Goal: Check status: Check status

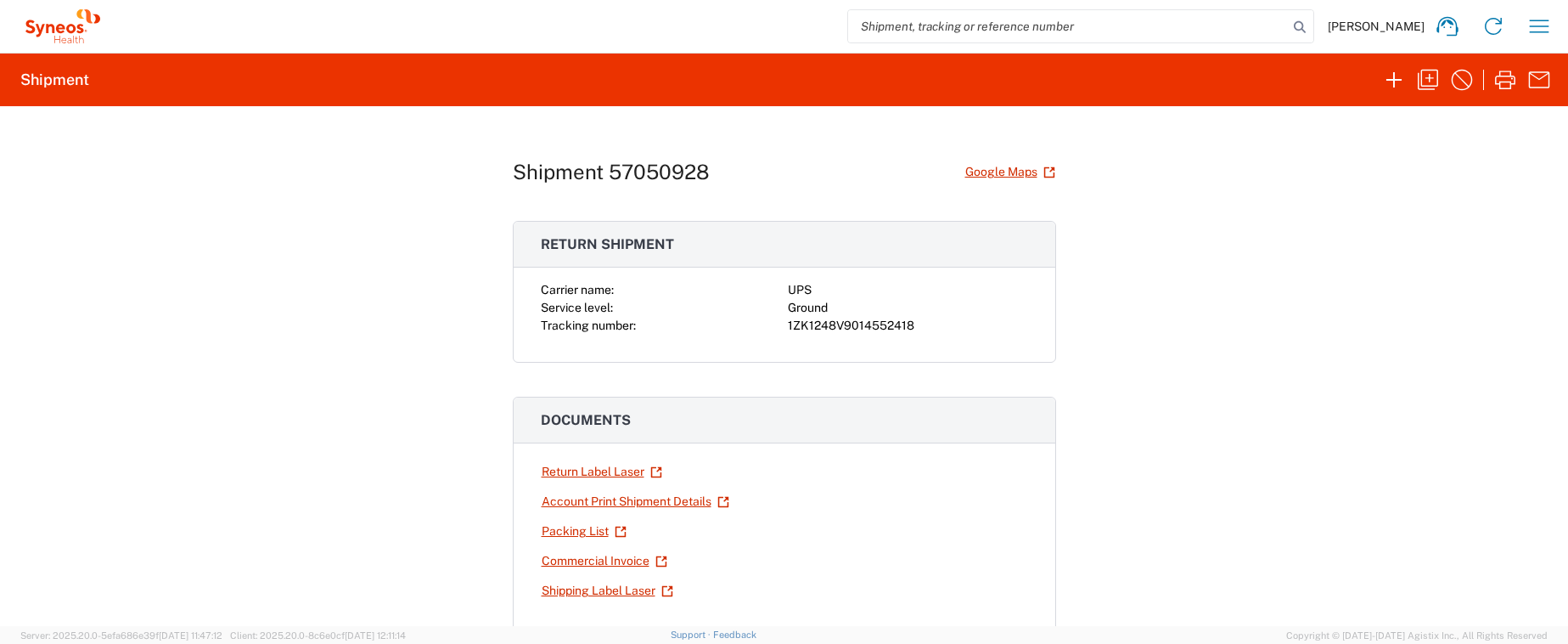
scroll to position [249, 0]
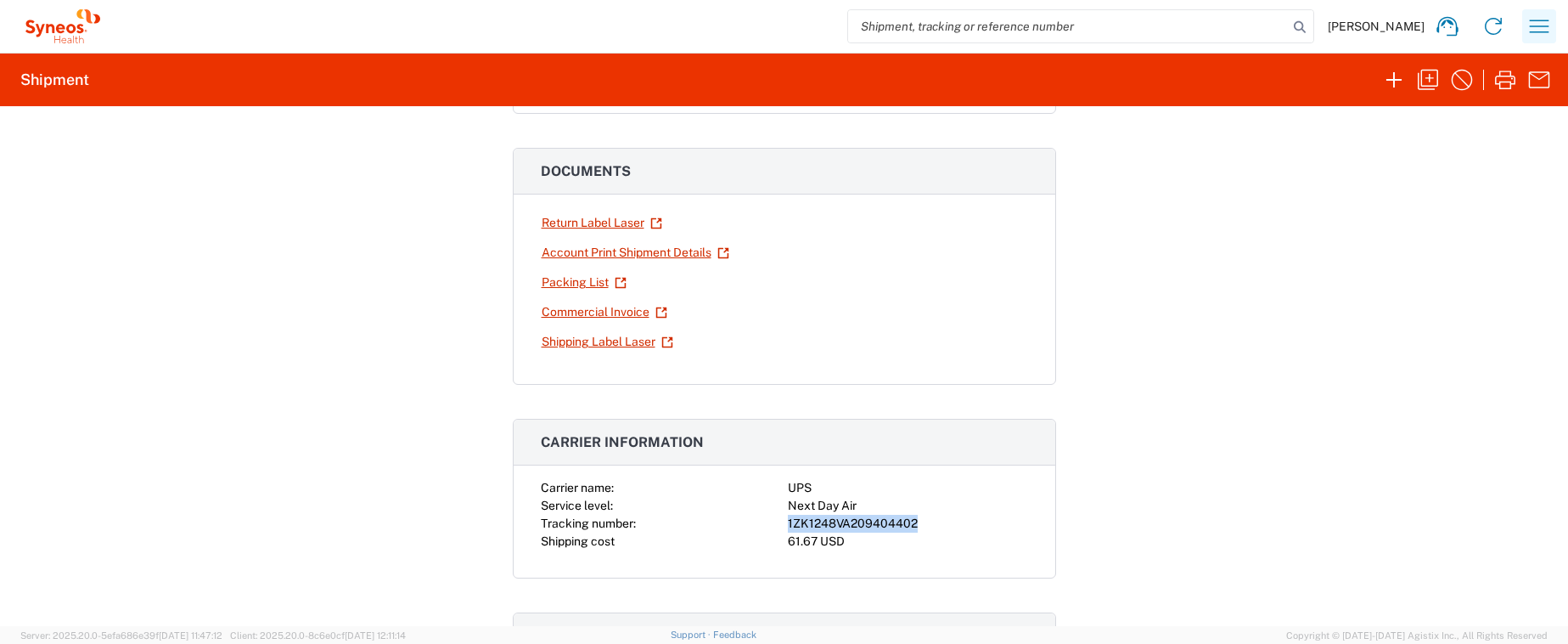
click at [1534, 24] on icon "button" at bounding box center [1538, 26] width 27 height 27
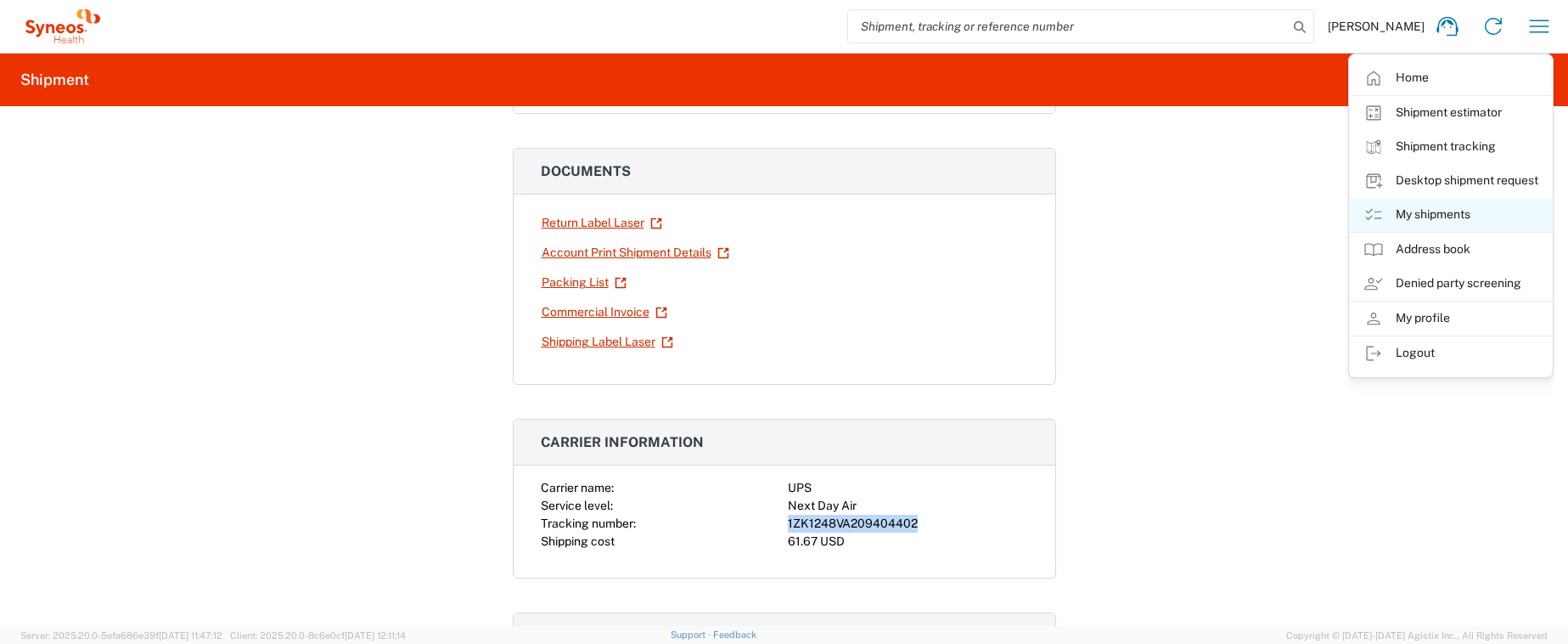
click at [1457, 208] on link "My shipments" at bounding box center [1451, 215] width 202 height 34
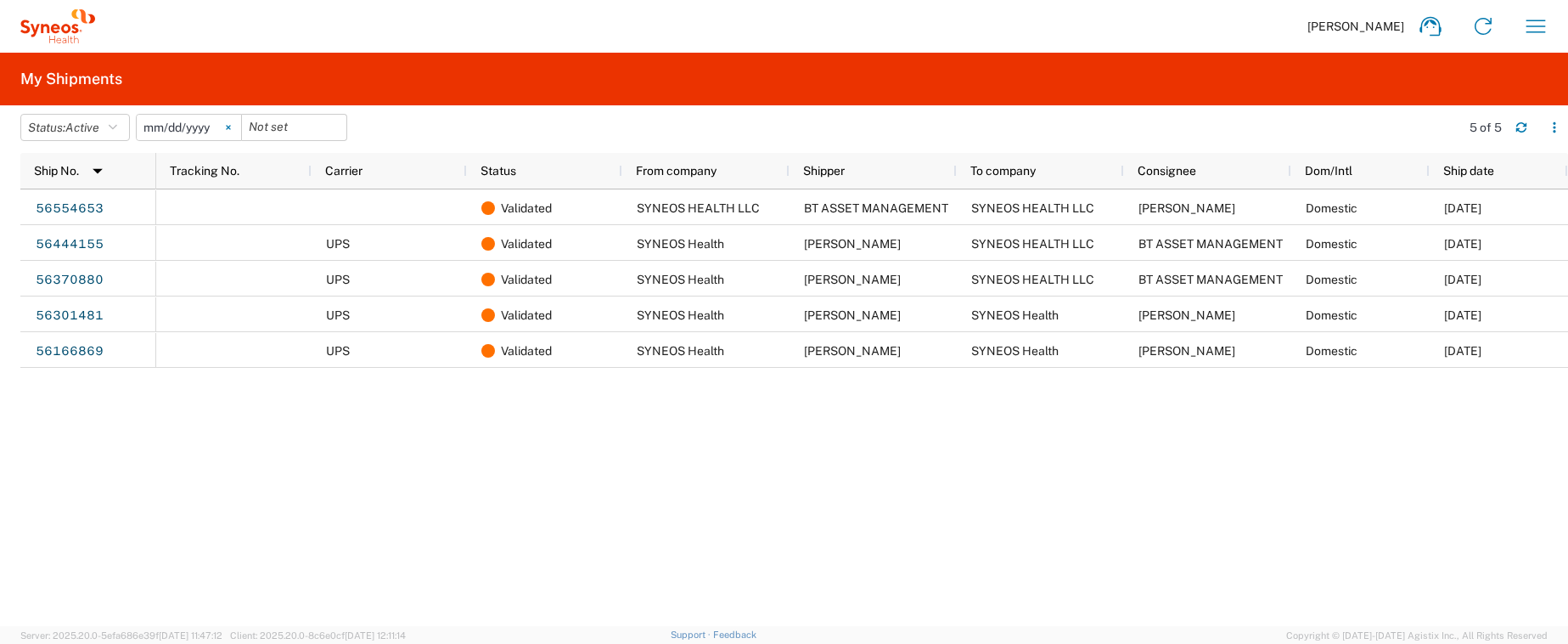
click at [230, 127] on icon at bounding box center [228, 128] width 4 height 4
click at [117, 128] on icon "button" at bounding box center [113, 128] width 9 height 12
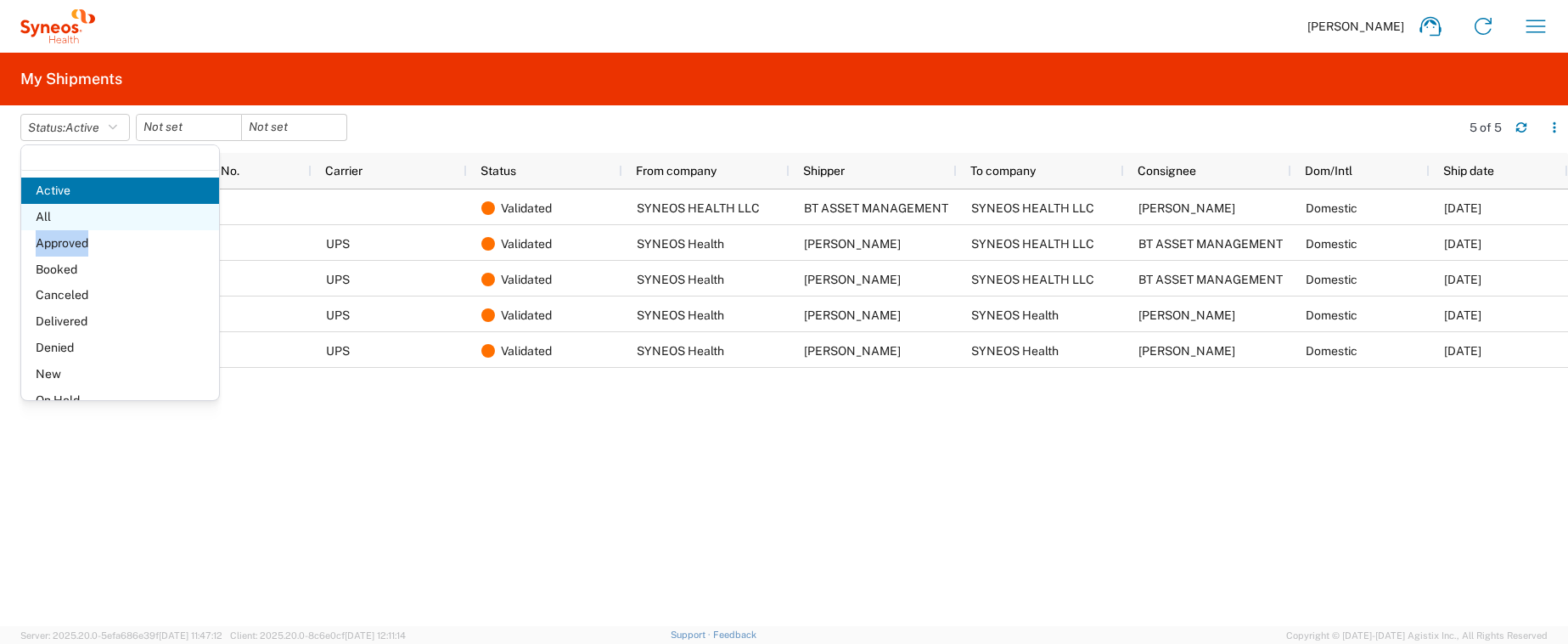
drag, startPoint x: 116, startPoint y: 230, endPoint x: 116, endPoint y: 215, distance: 15.0
click at [116, 215] on ul "Active All Approved Booked Canceled Delivered Denied New On Hold Pending Return…" at bounding box center [120, 334] width 198 height 314
click at [99, 219] on span "All" at bounding box center [120, 217] width 198 height 27
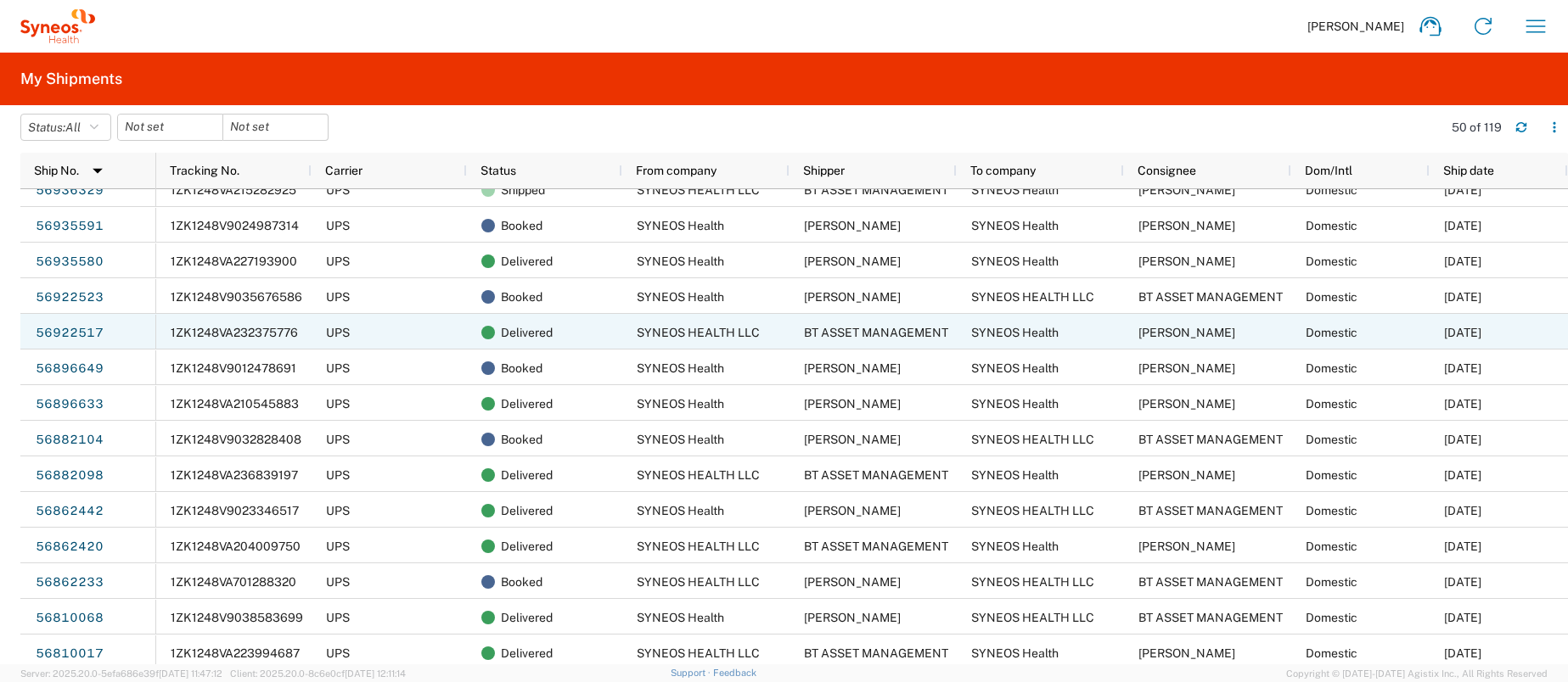
scroll to position [496, 0]
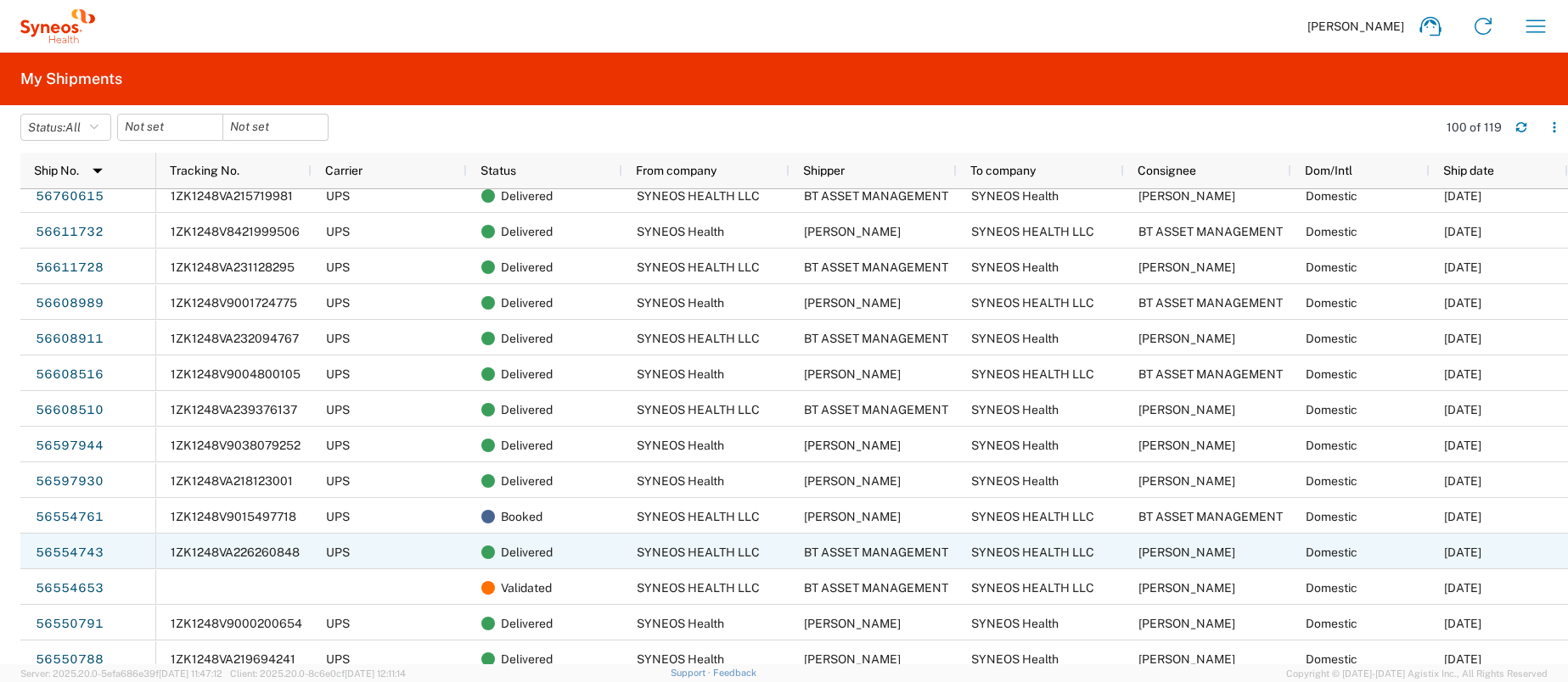
scroll to position [1492, 0]
